Goal: Information Seeking & Learning: Learn about a topic

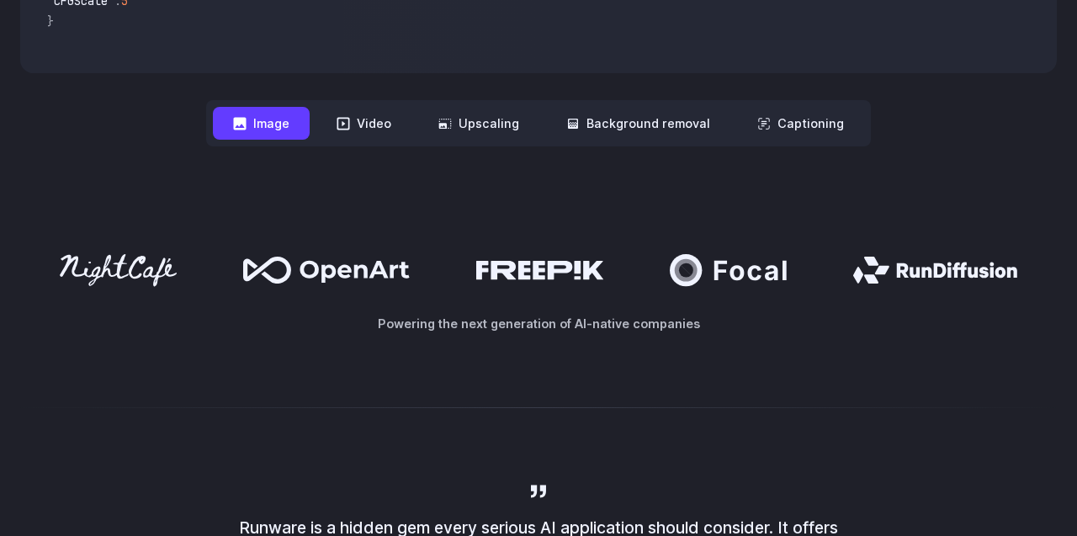
scroll to position [741, 0]
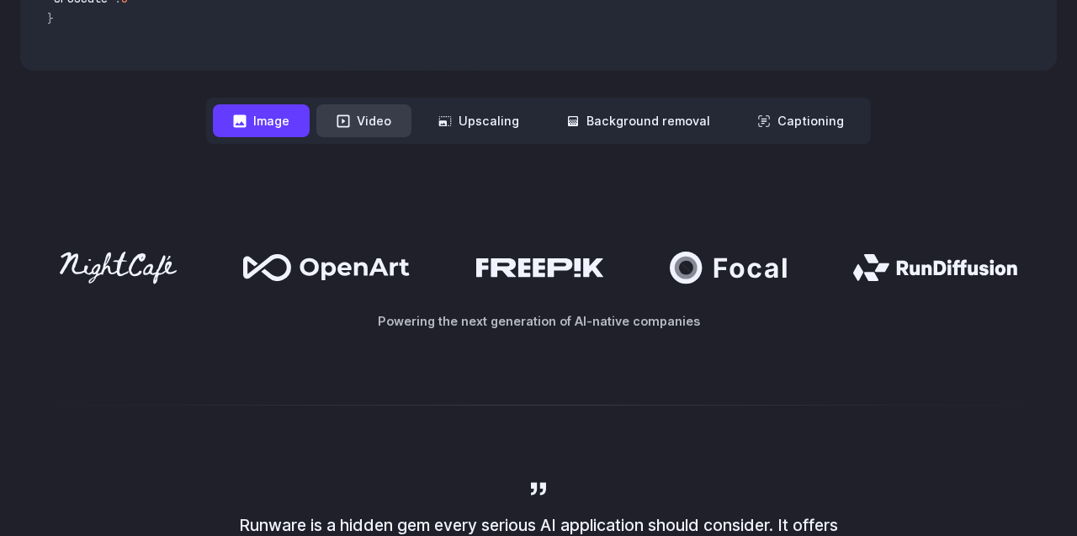
click at [365, 122] on button "Video" at bounding box center [363, 120] width 95 height 33
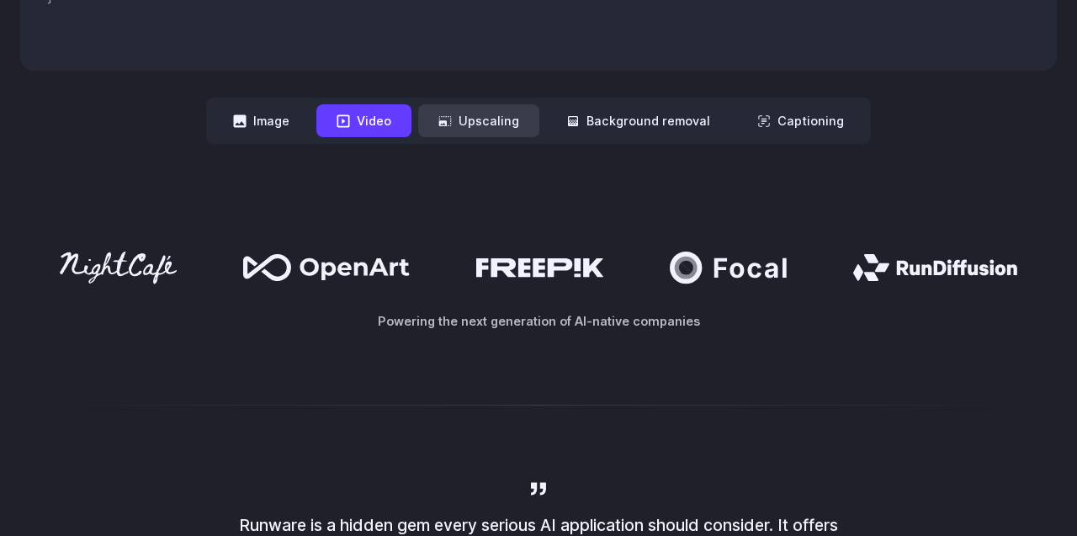
click at [473, 125] on button "Upscaling" at bounding box center [478, 120] width 121 height 33
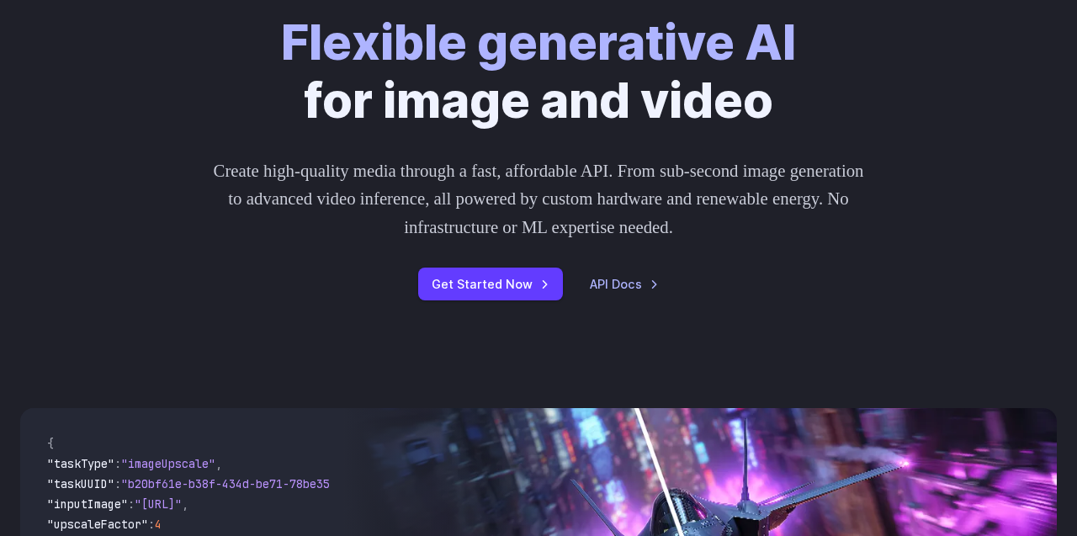
scroll to position [0, 0]
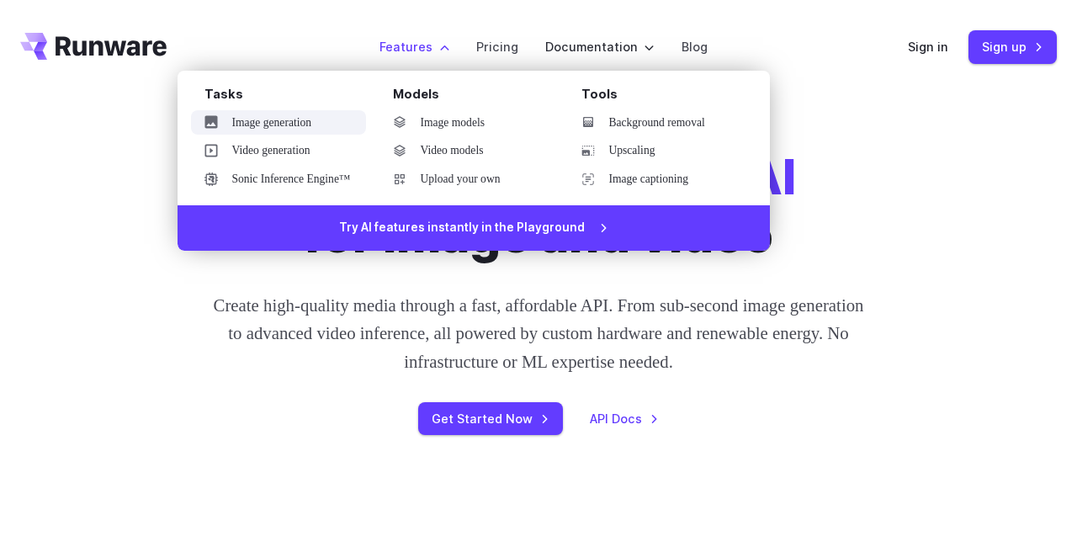
click at [273, 126] on link "Image generation" at bounding box center [278, 122] width 175 height 25
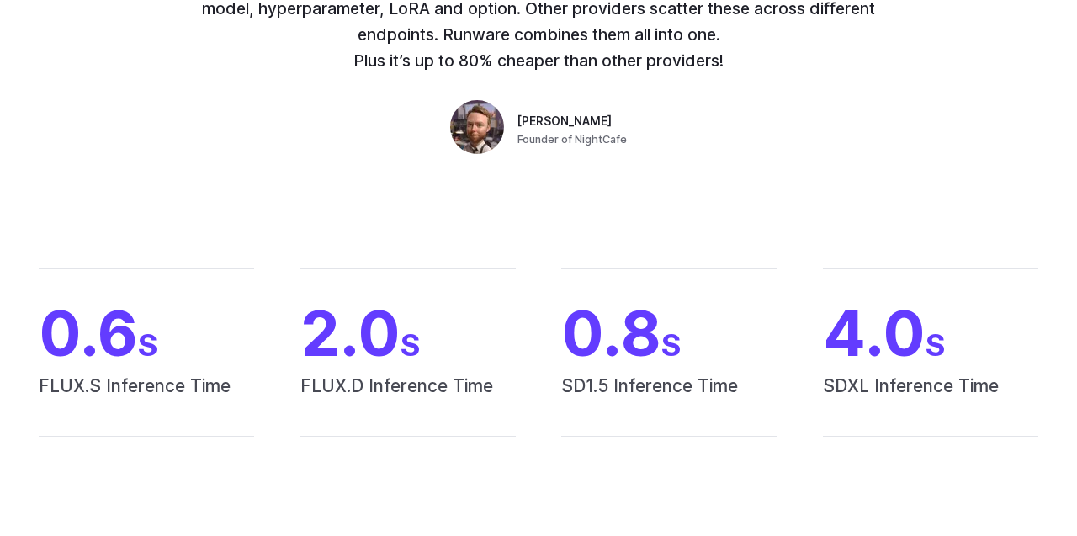
scroll to position [898, 0]
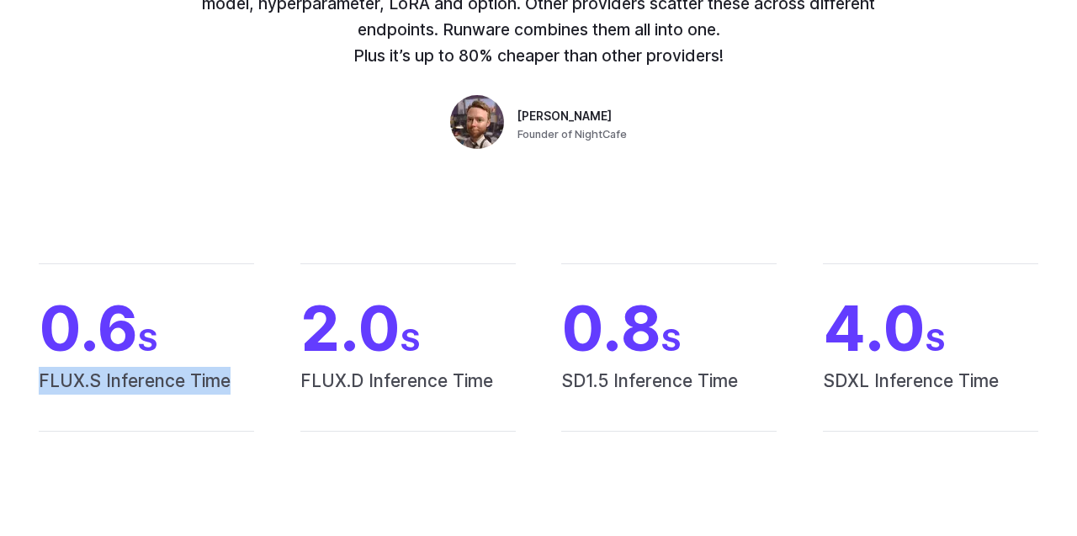
drag, startPoint x: 239, startPoint y: 385, endPoint x: 33, endPoint y: 384, distance: 206.1
click at [33, 384] on div "0.6 S FLUX.S Inference Time 2.0 S FLUX.D Inference Time 0.8 S SD1.5 Inference T…" at bounding box center [538, 347] width 1036 height 168
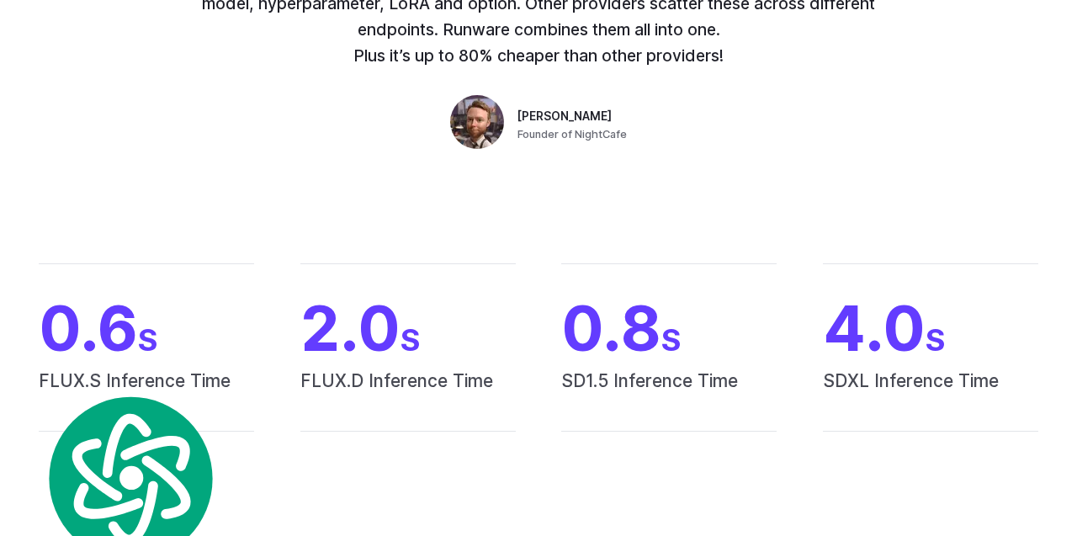
click at [343, 375] on span "FLUX.D Inference Time" at bounding box center [407, 399] width 215 height 64
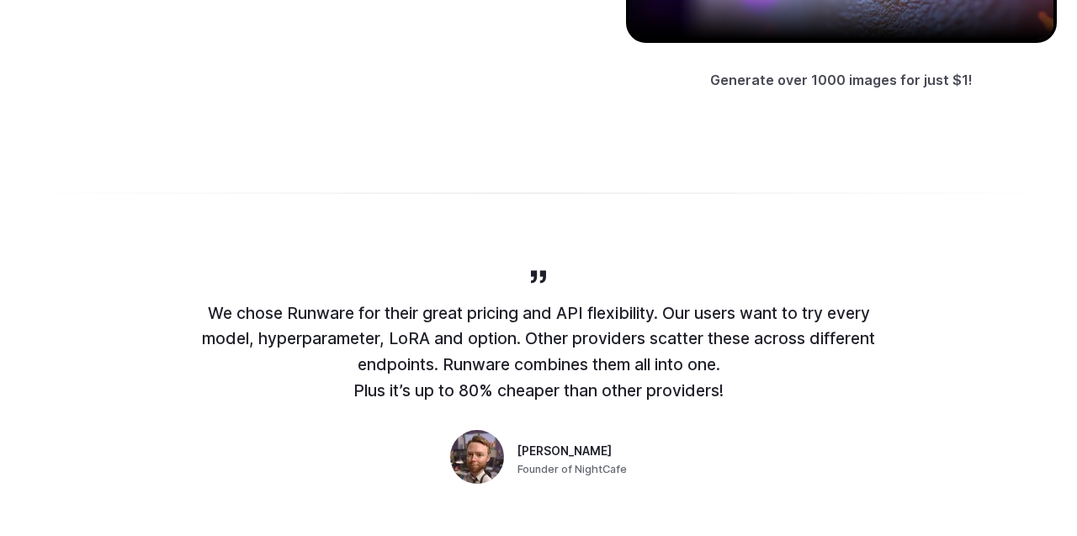
scroll to position [0, 0]
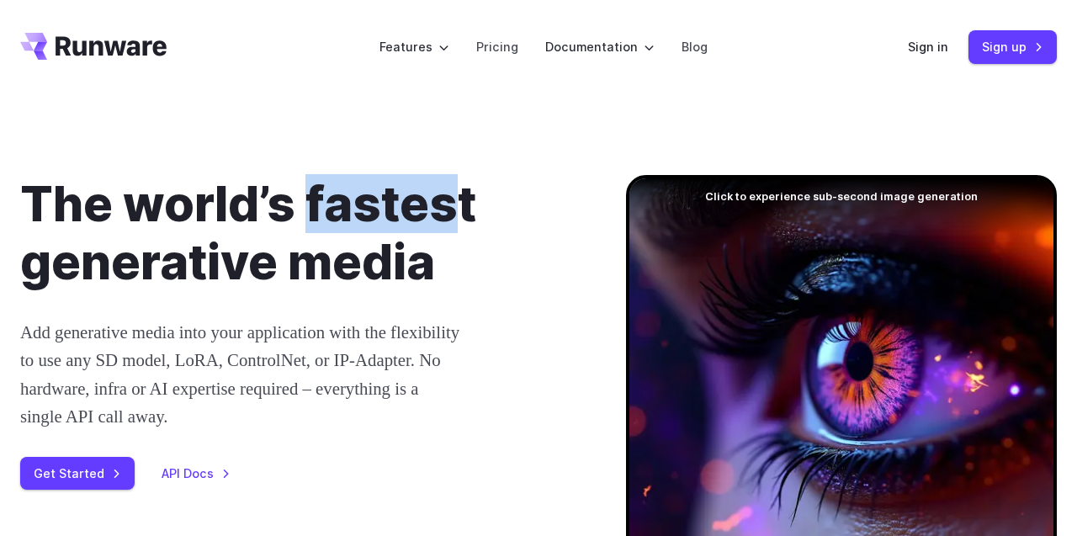
drag, startPoint x: 312, startPoint y: 188, endPoint x: 460, endPoint y: 205, distance: 149.0
click at [460, 205] on h1 "The world’s fastest generative media" at bounding box center [296, 233] width 552 height 116
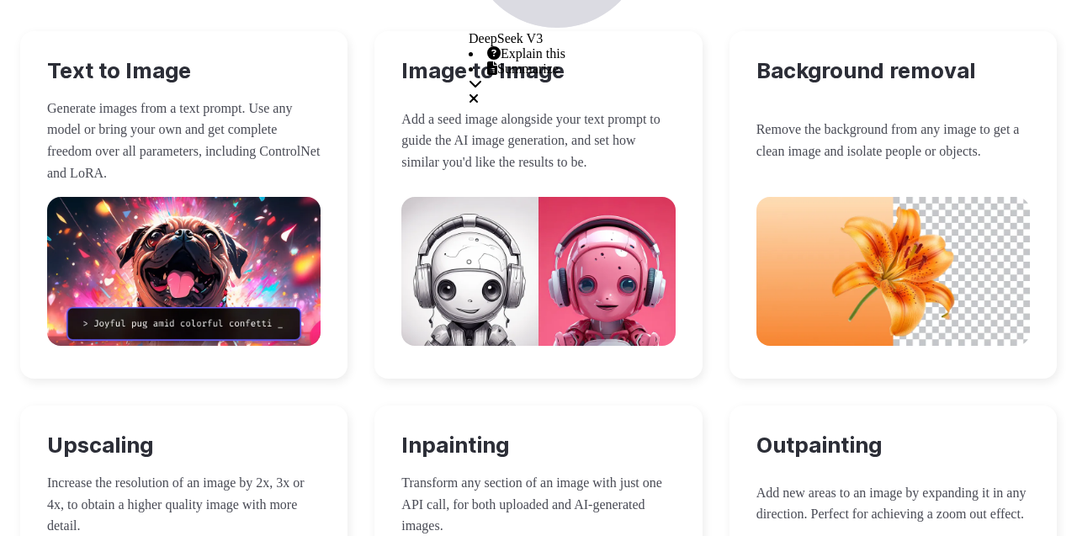
scroll to position [1570, 0]
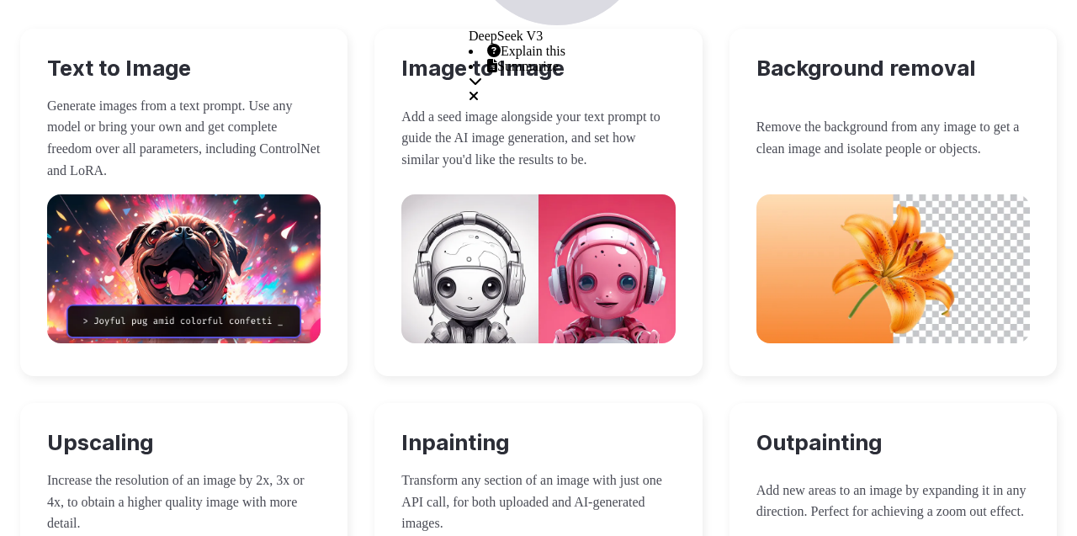
click at [153, 171] on p "Generate images from a text prompt. Use any model or bring your own and get com…" at bounding box center [183, 138] width 273 height 86
click at [191, 120] on p "Generate images from a text prompt. Use any model or bring your own and get com…" at bounding box center [183, 138] width 273 height 86
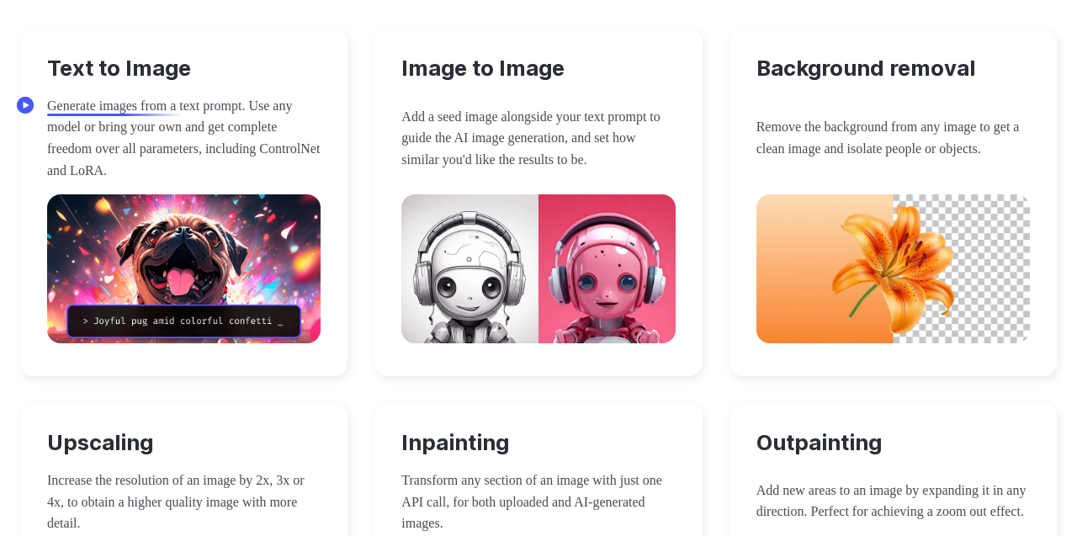
click at [152, 85] on div "Text to Image Generate images from a text prompt. Use any model or bring your o…" at bounding box center [183, 202] width 327 height 347
click at [147, 76] on h3 "Text to Image" at bounding box center [183, 69] width 273 height 26
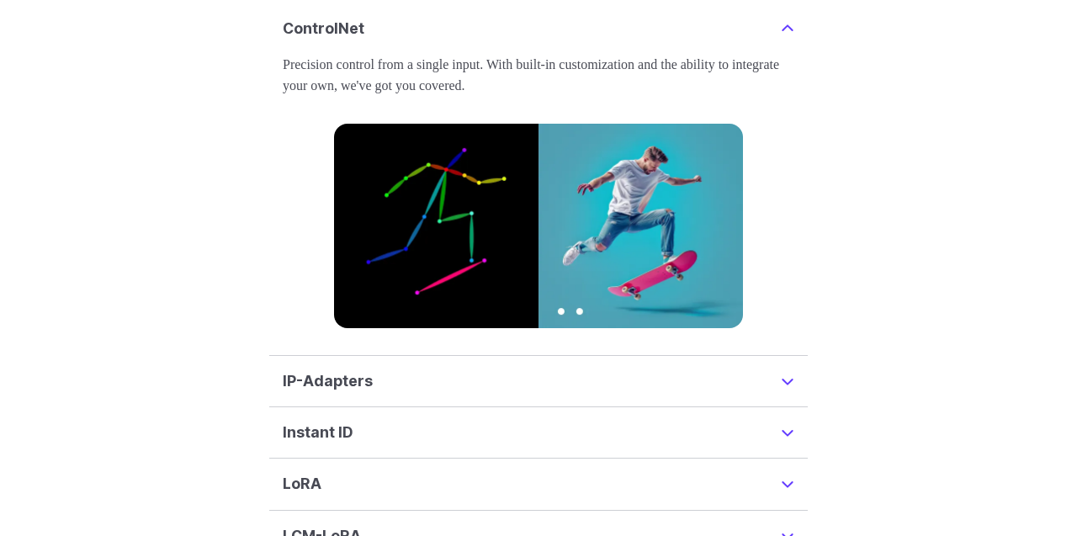
scroll to position [4049, 0]
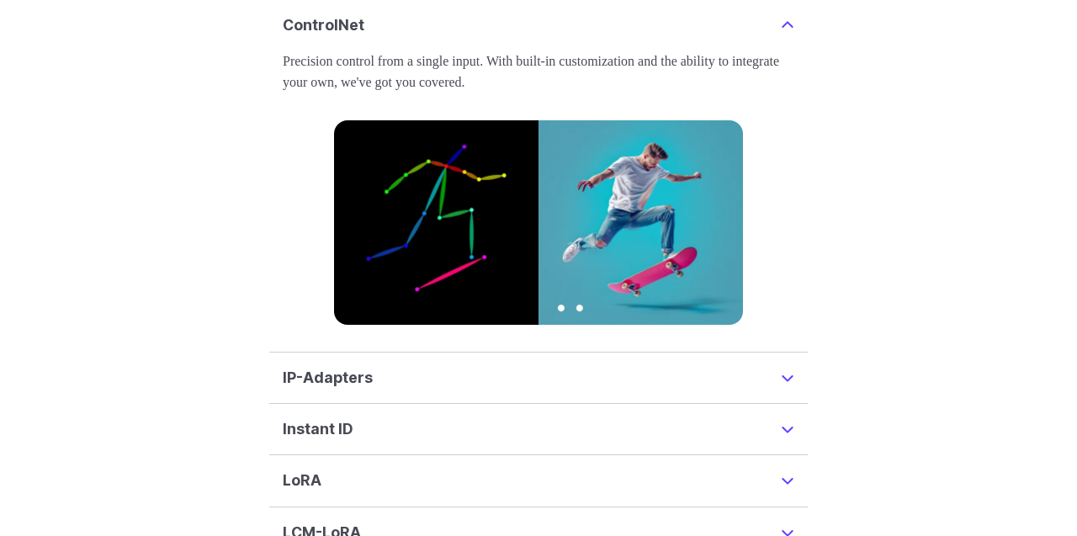
click at [766, 366] on summary "IP-Adapters" at bounding box center [539, 378] width 512 height 24
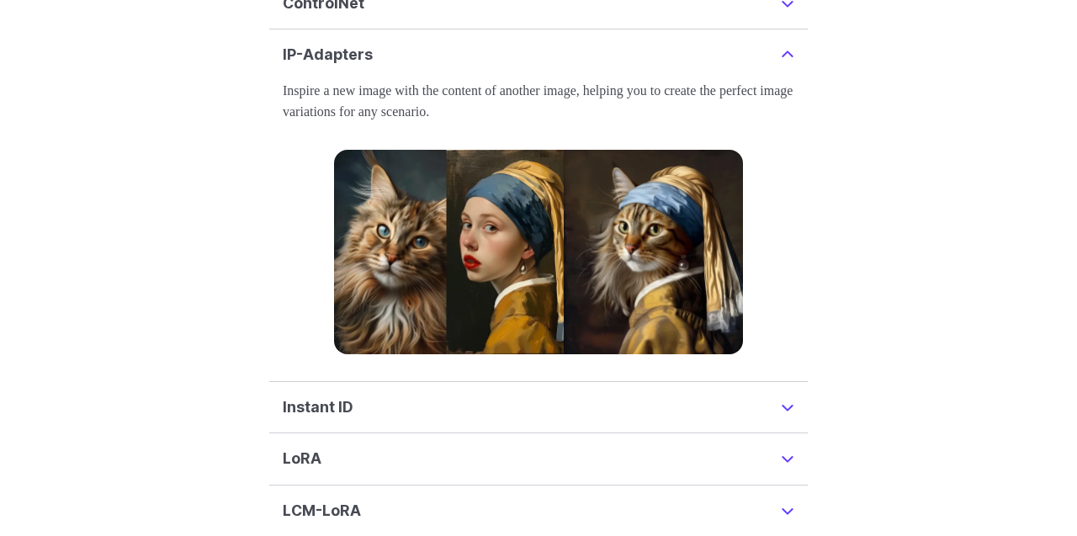
click at [776, 396] on summary "Instant ID" at bounding box center [539, 407] width 512 height 24
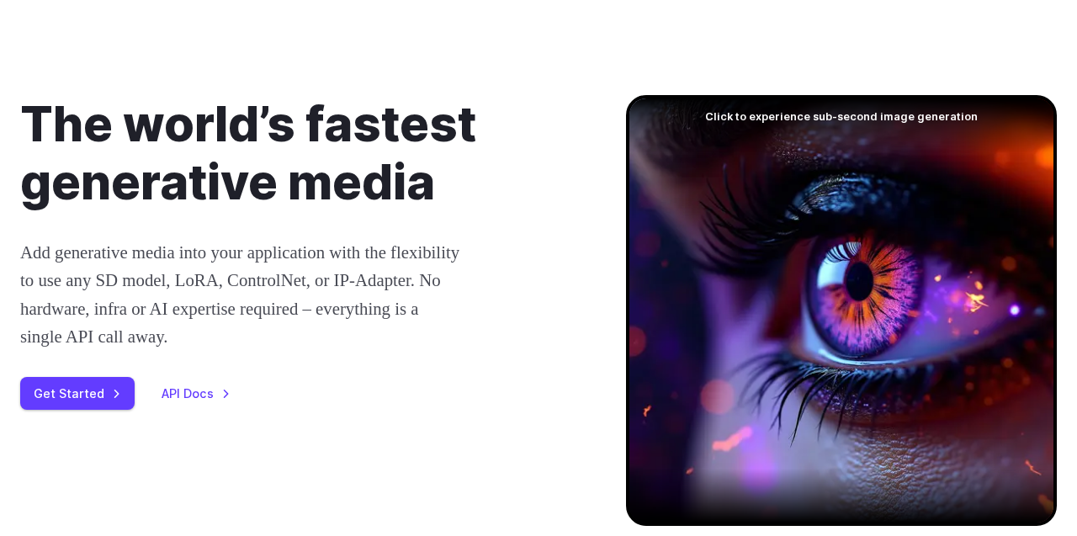
scroll to position [0, 0]
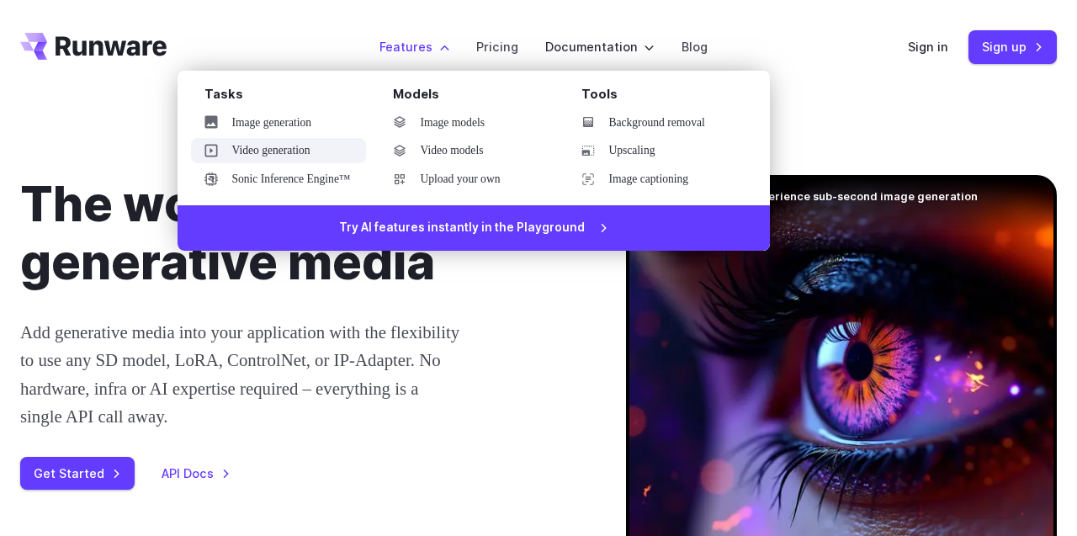
click at [294, 155] on link "Video generation" at bounding box center [278, 150] width 175 height 25
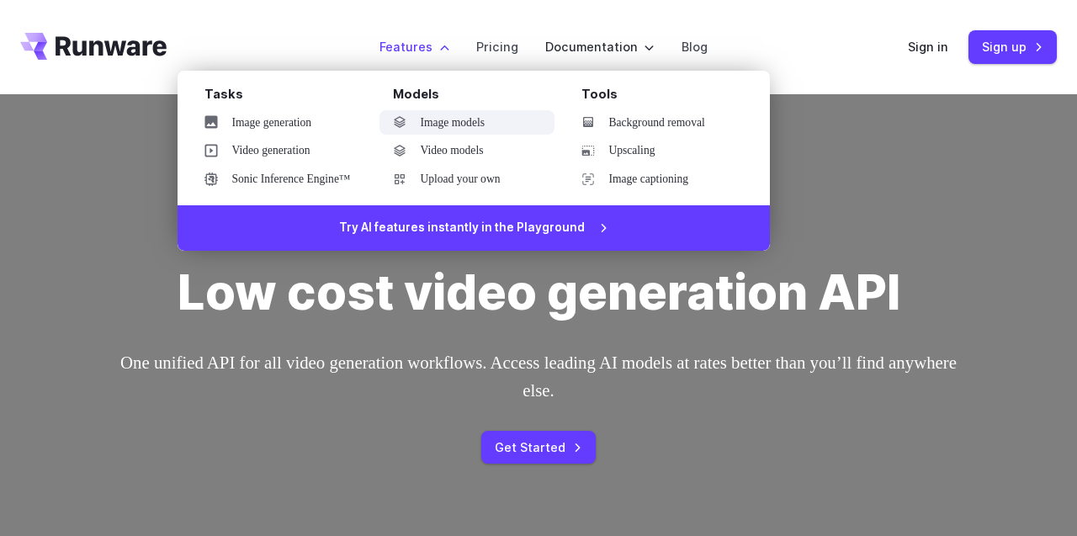
click at [469, 122] on link "Image models" at bounding box center [466, 122] width 175 height 25
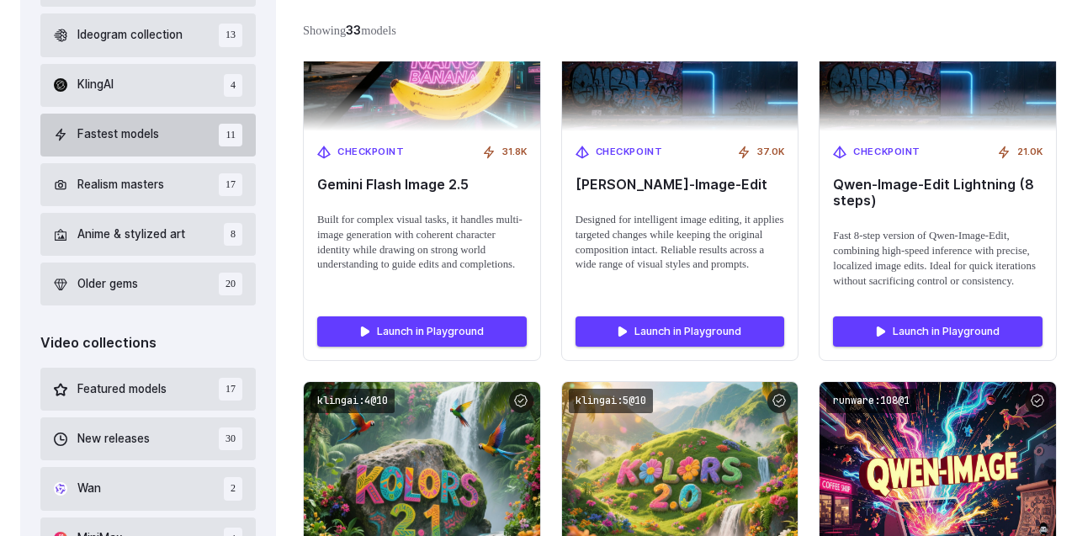
scroll to position [734, 0]
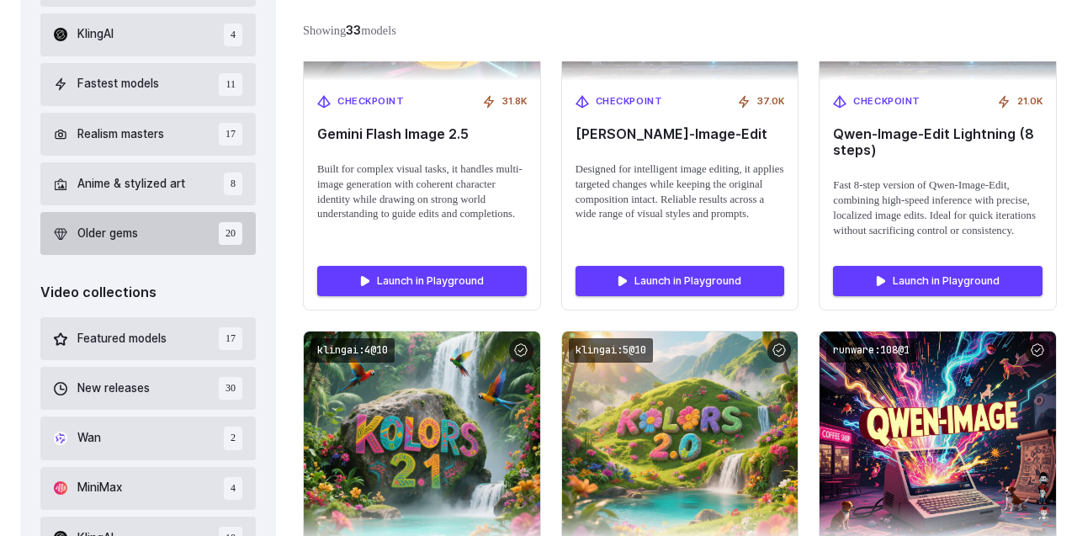
click at [183, 243] on button "Older gems 20" at bounding box center [147, 233] width 215 height 43
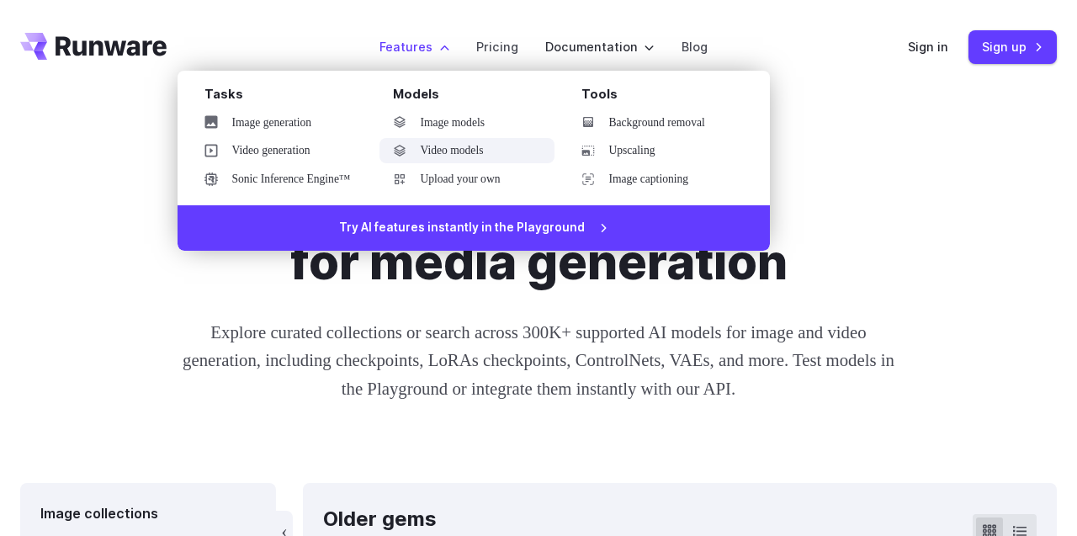
click at [480, 151] on link "Video models" at bounding box center [466, 150] width 175 height 25
click at [489, 158] on link "Video models" at bounding box center [466, 150] width 175 height 25
click at [455, 149] on link "Video models" at bounding box center [466, 150] width 175 height 25
click at [484, 151] on link "Video models" at bounding box center [466, 150] width 175 height 25
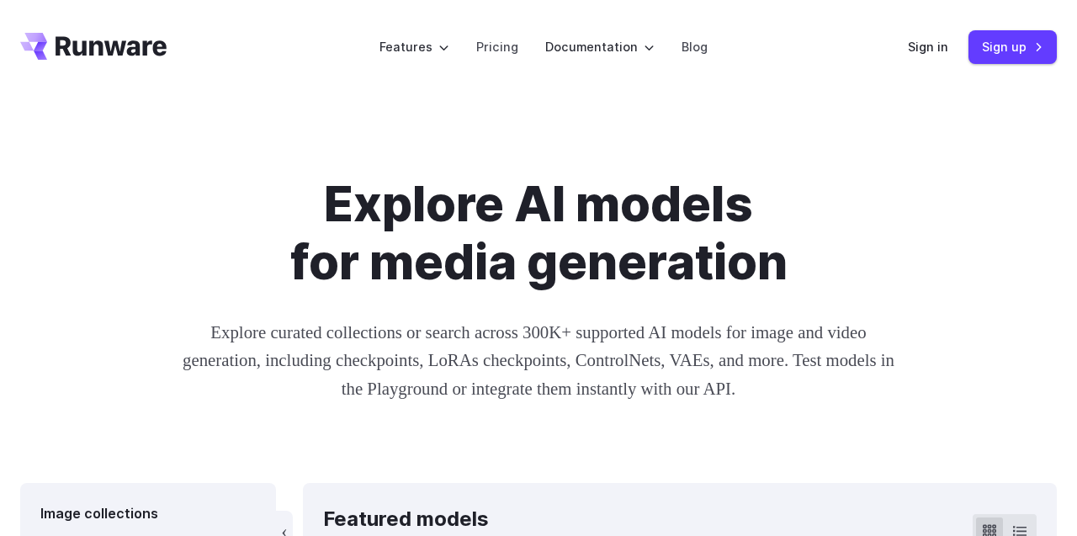
click at [568, 331] on p "Explore curated collections or search across 300K+ supported AI models for imag…" at bounding box center [538, 360] width 725 height 84
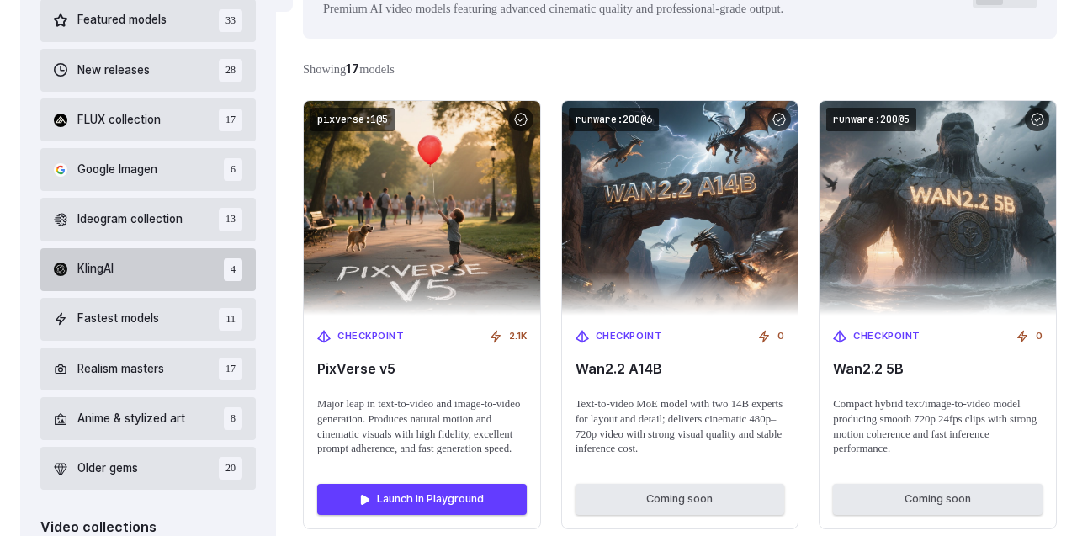
click at [230, 268] on span "4" at bounding box center [233, 269] width 19 height 23
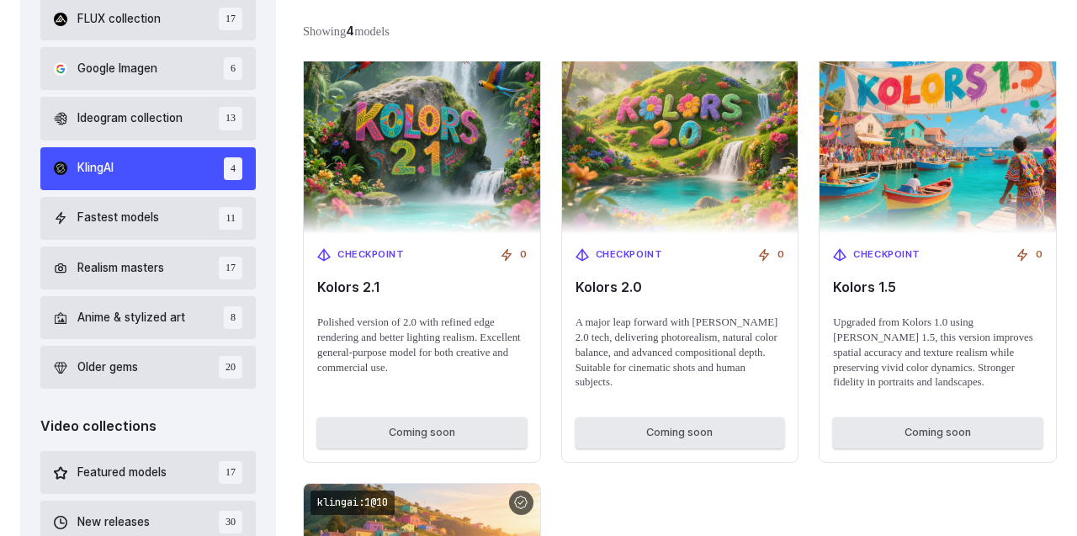
scroll to position [660, 0]
